Goal: Task Accomplishment & Management: Use online tool/utility

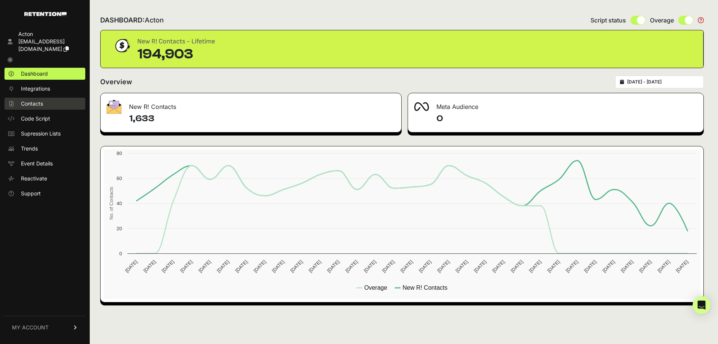
click at [53, 98] on link "Contacts" at bounding box center [44, 104] width 81 height 12
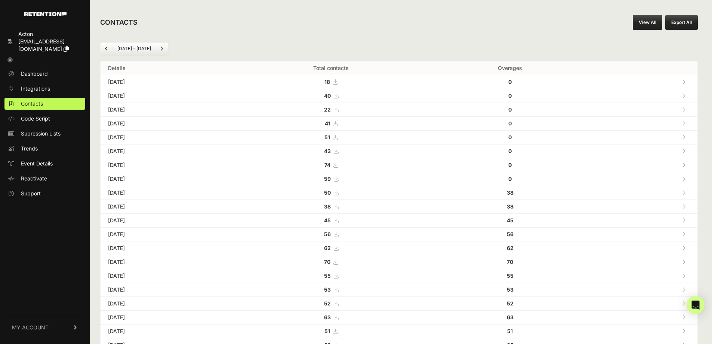
click at [653, 20] on link "View All" at bounding box center [648, 22] width 30 height 15
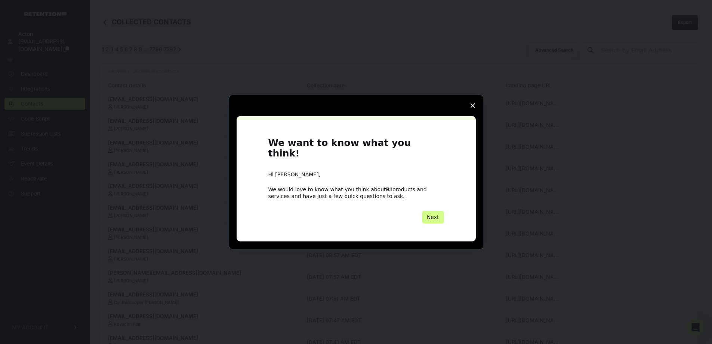
click at [561, 45] on div "Intercom messenger" at bounding box center [356, 172] width 712 height 344
click at [435, 204] on div "We want to know what you think! Hi Ryan, We would love to know what you think a…" at bounding box center [357, 181] width 176 height 86
click at [438, 212] on button "Next" at bounding box center [433, 217] width 22 height 13
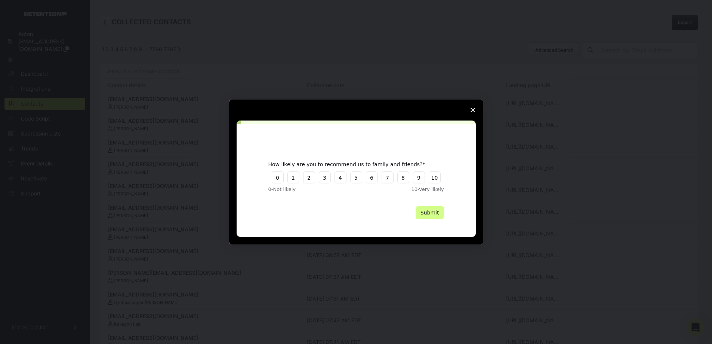
click at [472, 111] on icon "Close survey" at bounding box center [473, 110] width 4 height 4
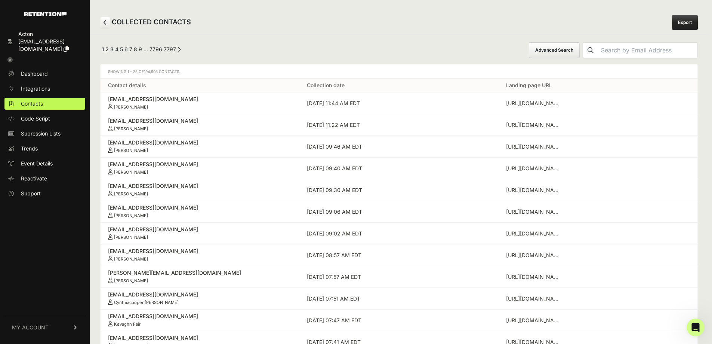
click at [565, 50] on button "Advanced Search" at bounding box center [554, 50] width 51 height 16
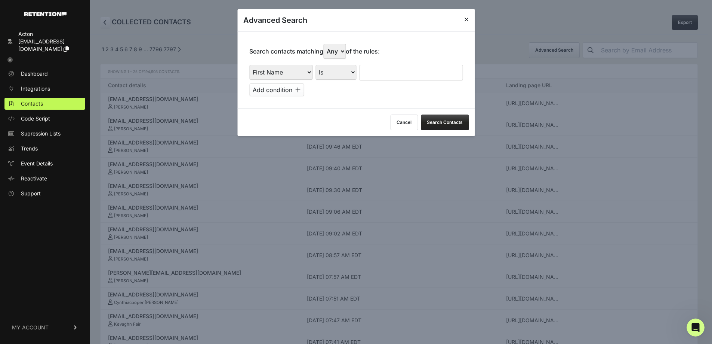
click at [299, 73] on select "First Name Last Name State City Email Email Domain Landing Domain Landing Page …" at bounding box center [280, 72] width 63 height 15
select select "file_date"
click at [249, 65] on select "First Name Last Name State City Email Email Domain Landing Domain Landing Page …" at bounding box center [280, 72] width 63 height 15
click at [332, 70] on select "Is on Is between" at bounding box center [337, 72] width 42 height 15
select select "is_between"
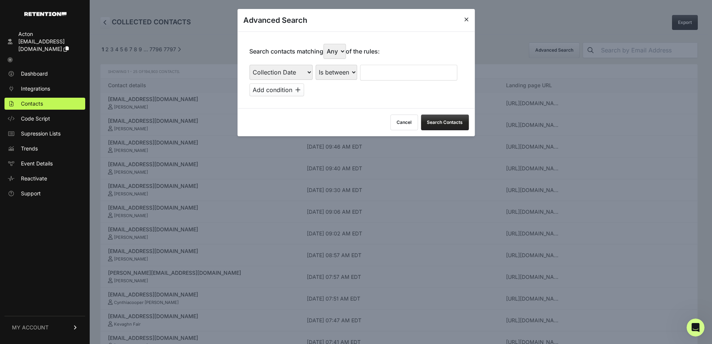
click at [316, 65] on select "Is on Is between" at bounding box center [337, 72] width 42 height 15
click at [379, 75] on input "text" at bounding box center [380, 73] width 40 height 16
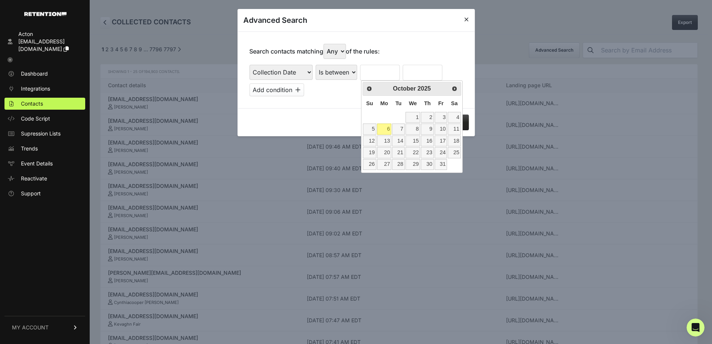
click at [365, 116] on table "Su Mo Tu We Th Fr Sa 1 2 3 4 5 6 7 8 9 10 11 12 13 14 15 16 17 18 19 20 21 22 2…" at bounding box center [412, 133] width 99 height 74
click at [370, 89] on span "Prev" at bounding box center [370, 89] width 6 height 6
click at [369, 160] on link "28" at bounding box center [369, 164] width 13 height 11
type input "09/28/2025"
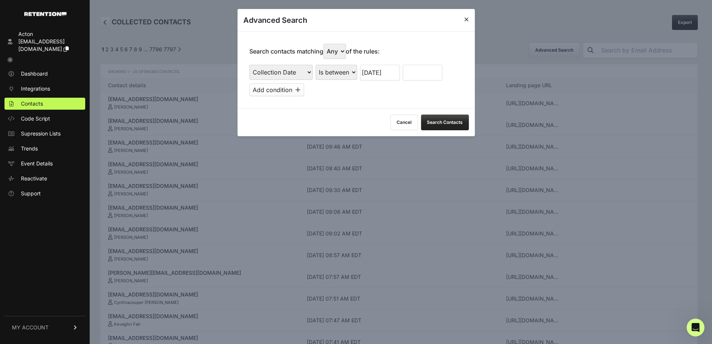
click at [427, 76] on input "text" at bounding box center [423, 73] width 40 height 16
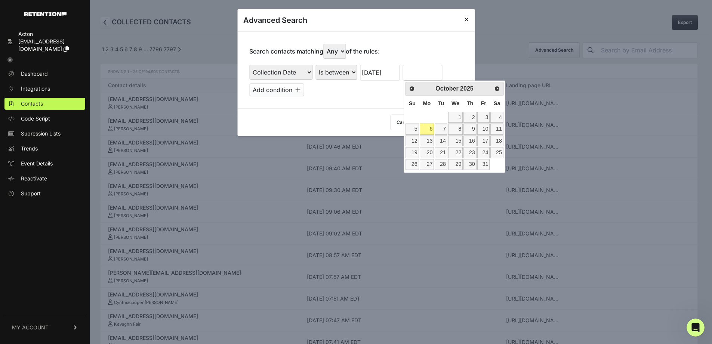
drag, startPoint x: 409, startPoint y: 111, endPoint x: 414, endPoint y: 111, distance: 4.9
click at [409, 111] on th "Su" at bounding box center [412, 104] width 14 height 16
click at [502, 117] on link "4" at bounding box center [497, 117] width 13 height 11
type input "10/04/2025"
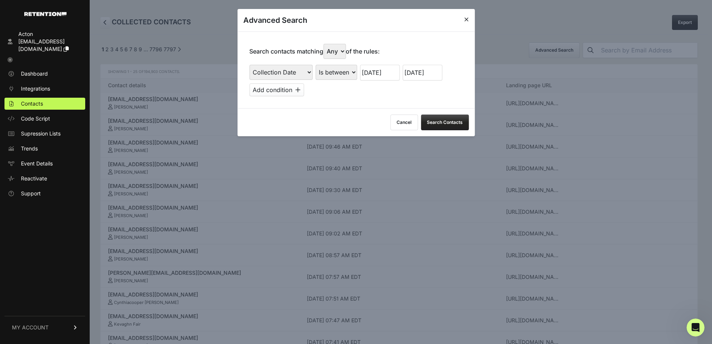
click at [455, 124] on button "Search Contacts" at bounding box center [445, 122] width 48 height 16
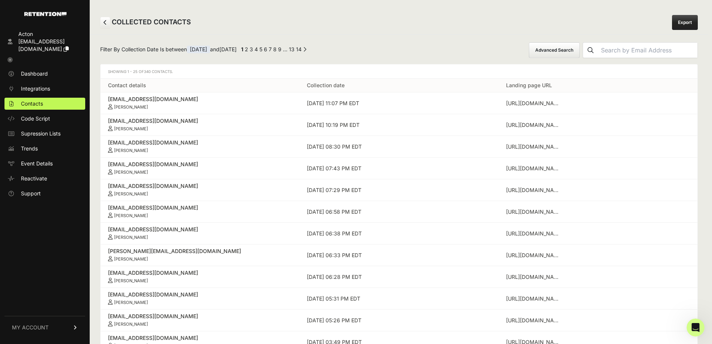
click at [559, 46] on button "Advanced Search" at bounding box center [554, 50] width 51 height 16
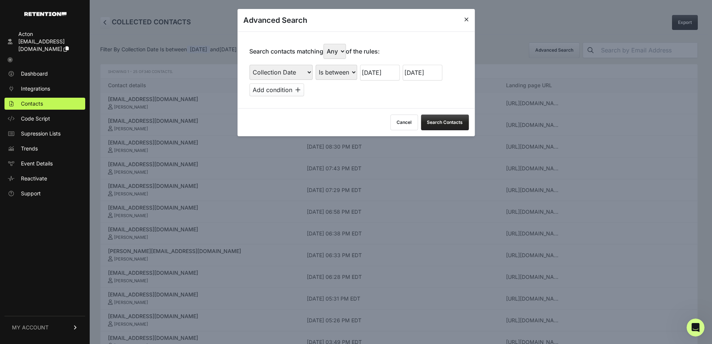
click at [383, 71] on input "09/28/2025" at bounding box center [380, 73] width 40 height 16
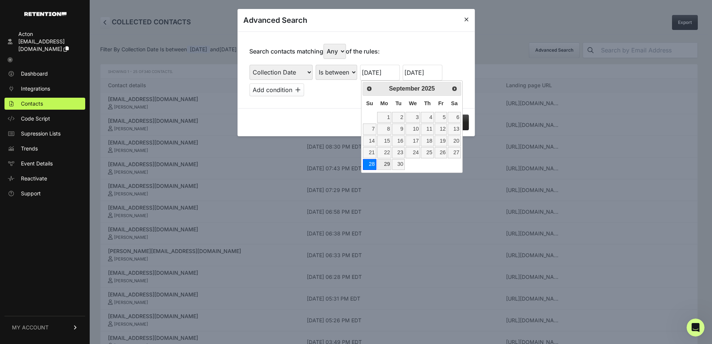
click at [386, 161] on link "29" at bounding box center [384, 164] width 15 height 11
type input "09/29/2025"
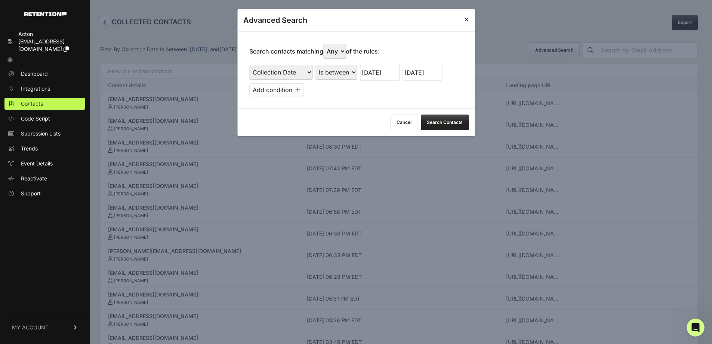
click at [428, 73] on input "10/04/2025" at bounding box center [423, 73] width 40 height 16
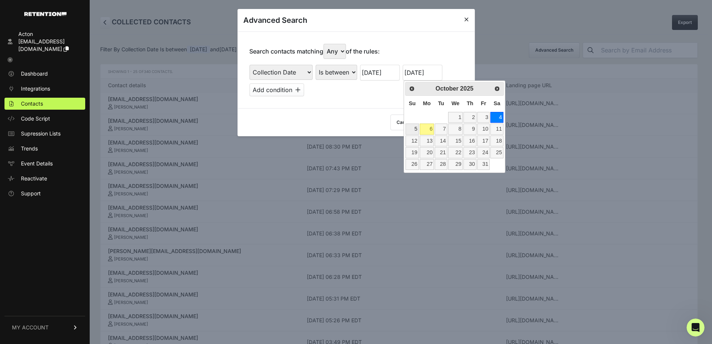
click at [413, 130] on link "5" at bounding box center [412, 128] width 13 height 11
type input "10/05/2025"
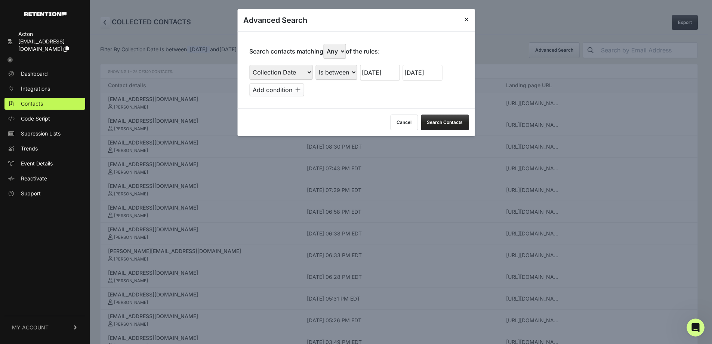
click at [446, 122] on button "Search Contacts" at bounding box center [445, 122] width 48 height 16
